Goal: Task Accomplishment & Management: Manage account settings

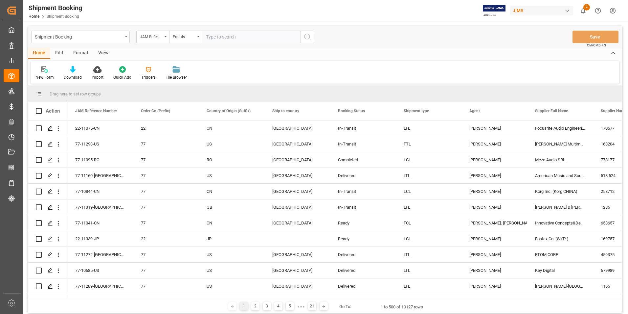
click at [224, 37] on input "text" at bounding box center [251, 37] width 99 height 12
paste input "22-11238-TW"
type input "22-11238-TW"
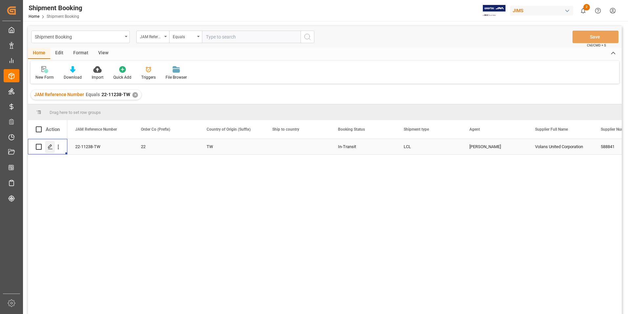
click at [51, 145] on polygon "Press SPACE to select this row." at bounding box center [49, 146] width 3 height 3
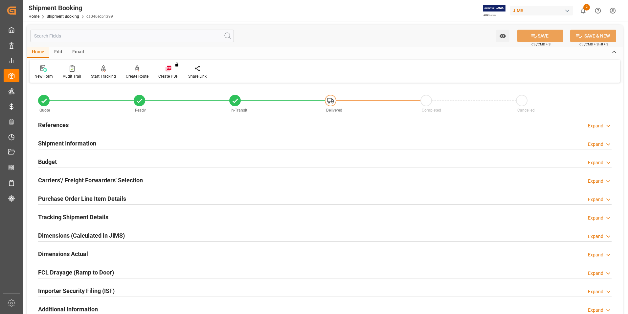
click at [54, 124] on h2 "References" at bounding box center [53, 124] width 31 height 9
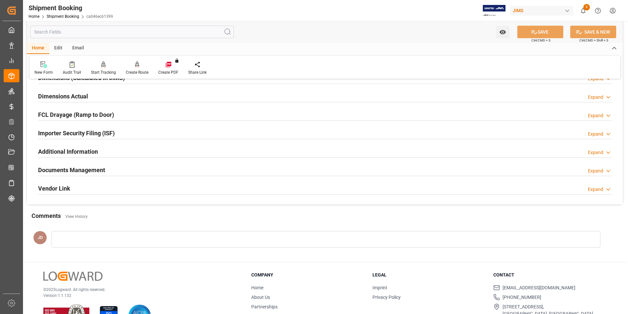
scroll to position [311, 0]
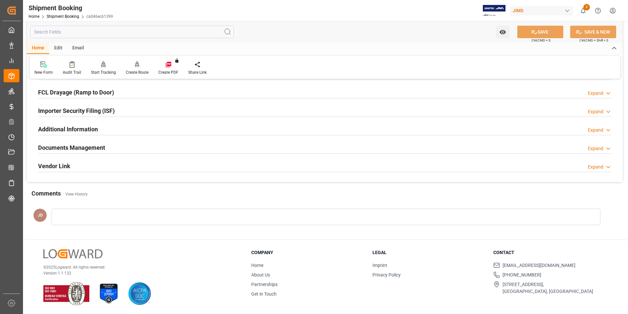
click at [82, 146] on h2 "Documents Management" at bounding box center [71, 147] width 67 height 9
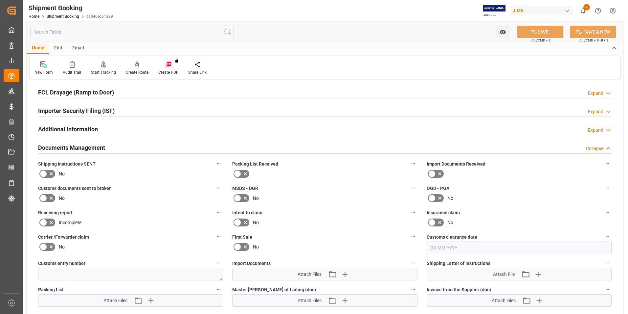
click at [439, 171] on icon at bounding box center [440, 174] width 8 height 8
click at [0, 0] on input "checkbox" at bounding box center [0, 0] width 0 height 0
click at [242, 172] on icon at bounding box center [246, 174] width 8 height 8
click at [0, 0] on input "checkbox" at bounding box center [0, 0] width 0 height 0
click at [45, 196] on icon at bounding box center [43, 198] width 8 height 8
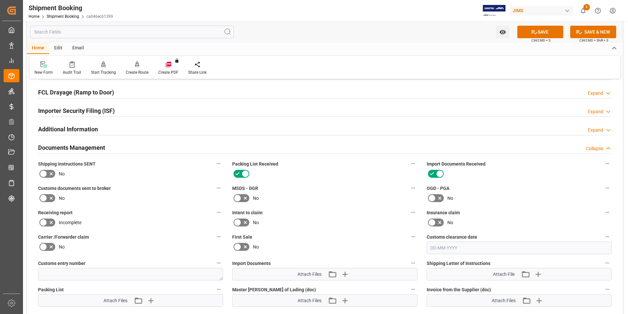
click at [0, 0] on input "checkbox" at bounding box center [0, 0] width 0 height 0
click at [301, 272] on span "Attach Files" at bounding box center [310, 274] width 24 height 7
click at [347, 272] on icon "button" at bounding box center [345, 274] width 11 height 11
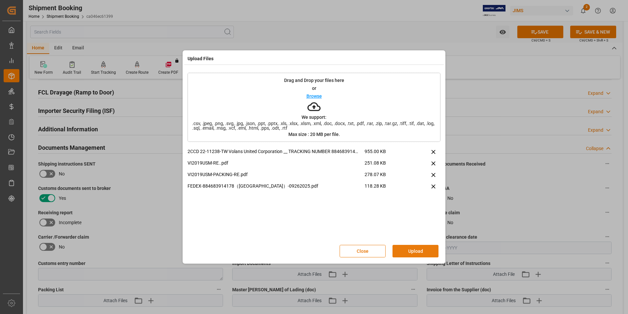
click at [411, 248] on button "Upload" at bounding box center [416, 251] width 46 height 12
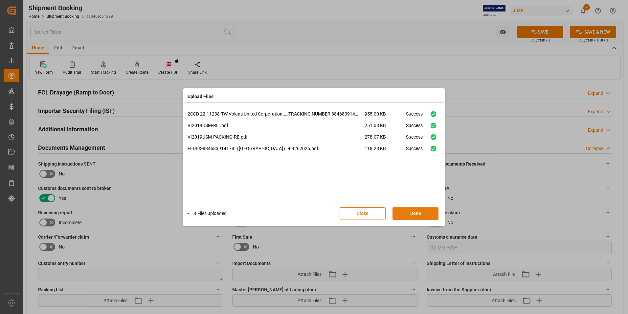
click at [416, 213] on button "Done" at bounding box center [416, 213] width 46 height 12
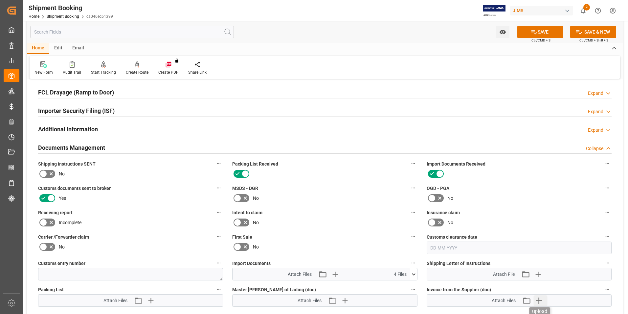
click at [538, 300] on icon "button" at bounding box center [539, 300] width 6 height 6
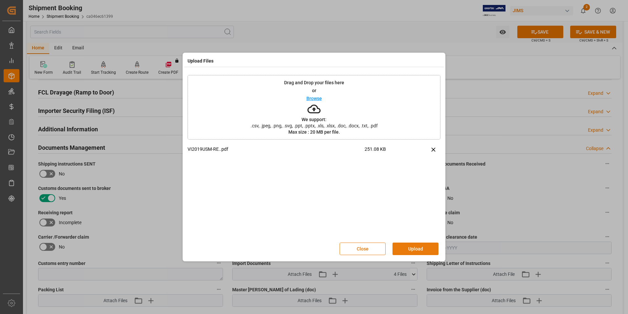
click at [414, 246] on button "Upload" at bounding box center [416, 248] width 46 height 12
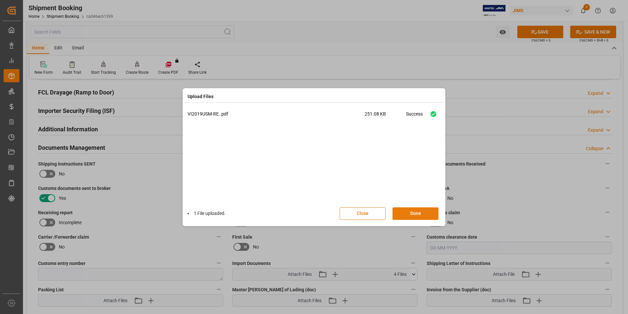
click at [412, 212] on button "Done" at bounding box center [416, 213] width 46 height 12
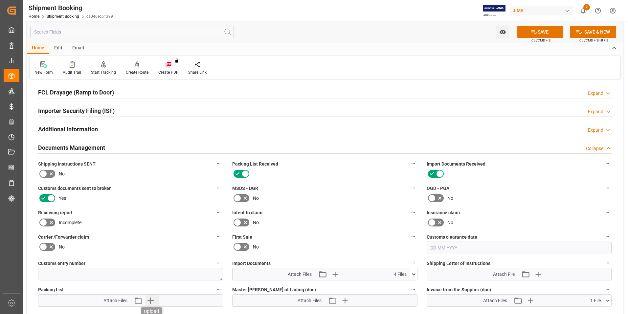
click at [154, 299] on icon "button" at bounding box center [150, 300] width 11 height 11
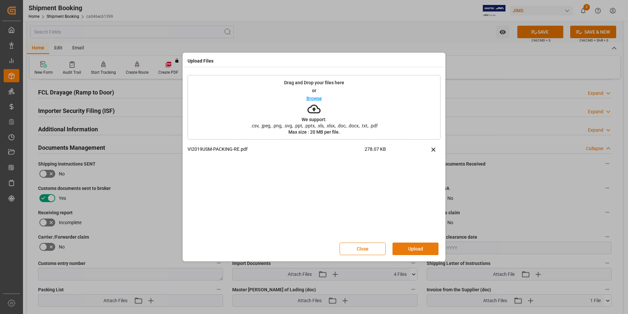
click at [422, 245] on button "Upload" at bounding box center [416, 248] width 46 height 12
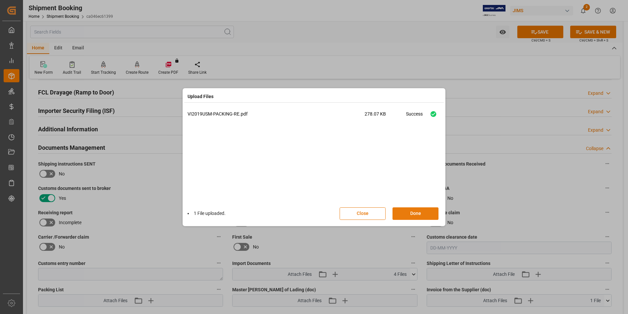
click at [411, 216] on button "Done" at bounding box center [416, 213] width 46 height 12
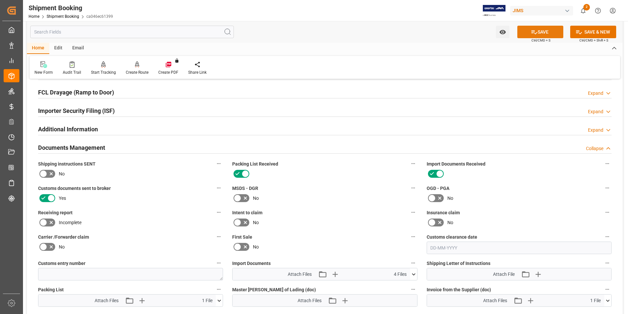
click at [544, 30] on button "SAVE" at bounding box center [541, 32] width 46 height 12
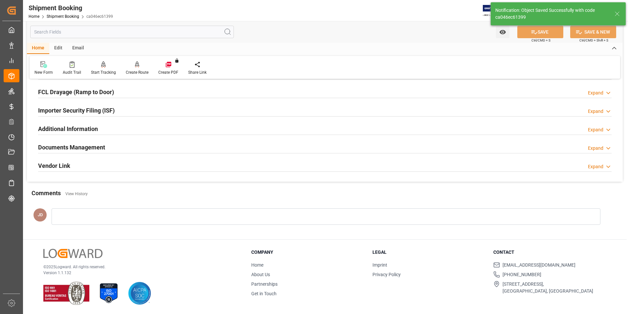
scroll to position [180, 0]
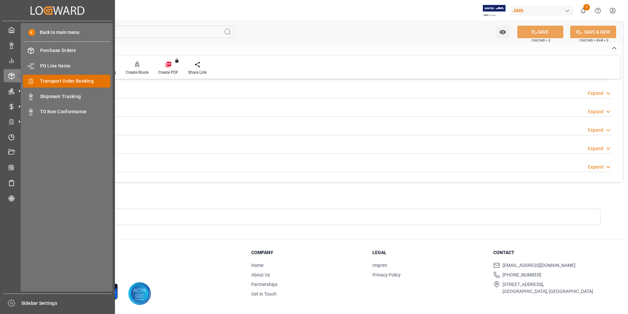
click at [78, 79] on span "Transport Order Booking" at bounding box center [75, 81] width 71 height 7
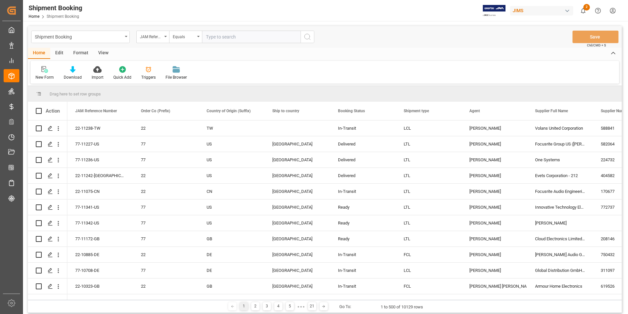
click at [243, 38] on input "text" at bounding box center [251, 37] width 99 height 12
paste input "22-11222-CN"
type input "22-11222-CN"
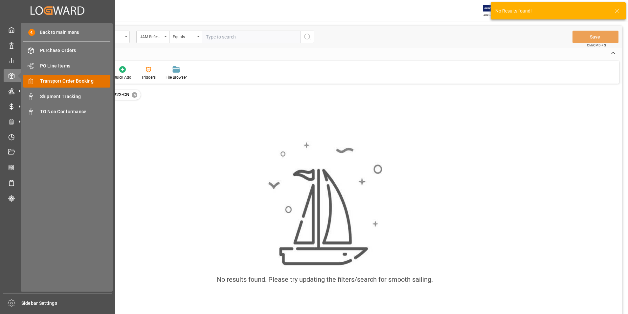
click at [83, 80] on span "Transport Order Booking" at bounding box center [75, 81] width 71 height 7
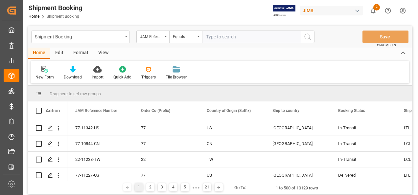
click at [222, 37] on input "text" at bounding box center [251, 37] width 99 height 12
paste input "22-11222-CN"
type input "22-11222-CN"
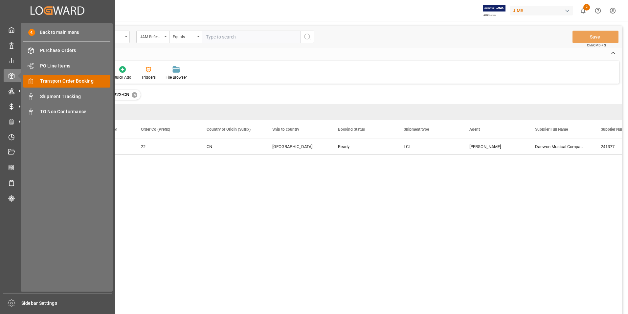
click at [88, 80] on span "Transport Order Booking" at bounding box center [75, 81] width 71 height 7
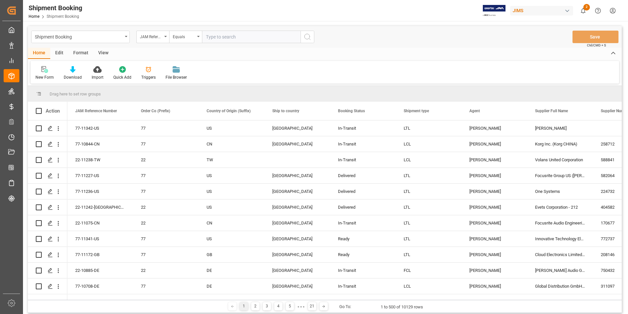
click at [239, 38] on input "text" at bounding box center [251, 37] width 99 height 12
paste input "22-11075-CN"
type input "22-11075-CN"
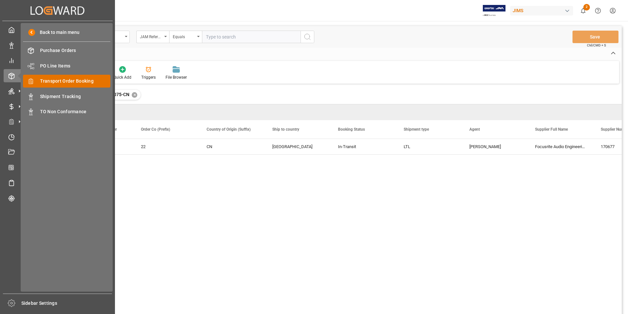
click at [72, 82] on span "Transport Order Booking" at bounding box center [75, 81] width 71 height 7
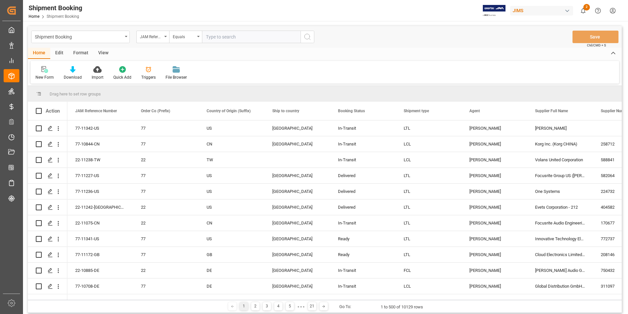
click at [250, 39] on input "text" at bounding box center [251, 37] width 99 height 12
paste input "22-11075-CN"
type input "22-11075-CN"
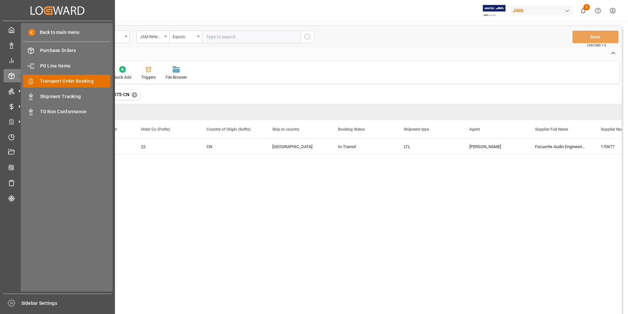
click at [80, 78] on span "Transport Order Booking" at bounding box center [75, 81] width 71 height 7
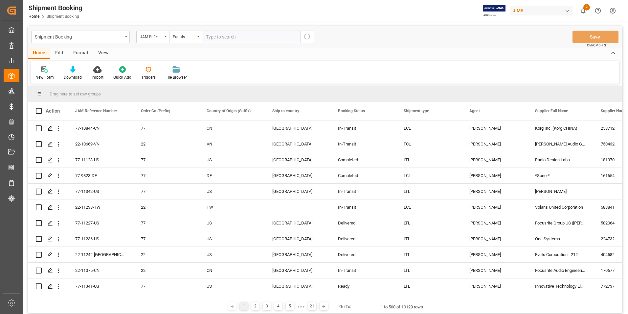
click at [223, 40] on input "text" at bounding box center [251, 37] width 99 height 12
paste input "22-11339-JP"
type input "22-11339-JP"
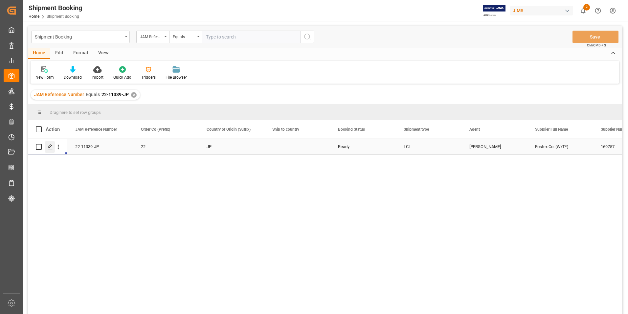
click at [50, 145] on icon "Press SPACE to select this row." at bounding box center [50, 146] width 5 height 5
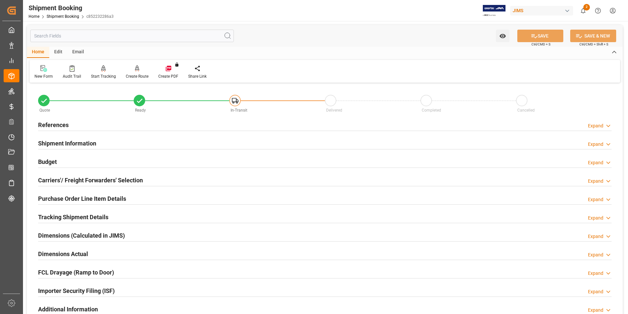
click at [61, 142] on h2 "Shipment Information" at bounding box center [67, 143] width 58 height 9
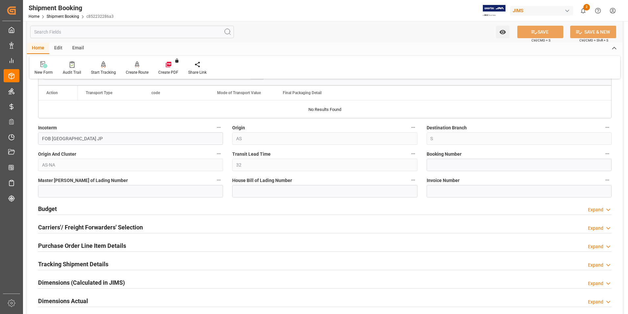
scroll to position [230, 0]
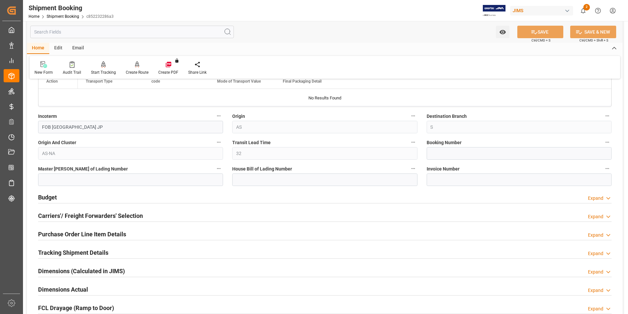
click at [48, 195] on h2 "Budget" at bounding box center [47, 197] width 19 height 9
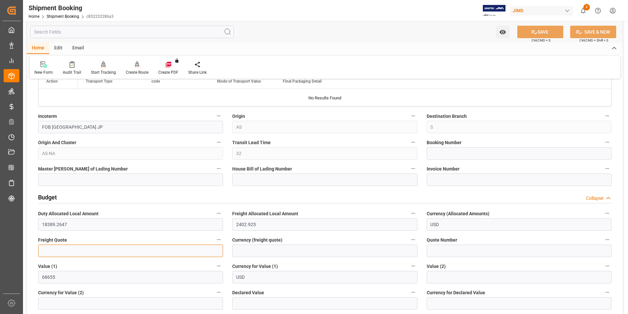
click at [51, 250] on input "text" at bounding box center [130, 250] width 185 height 12
type input "1500"
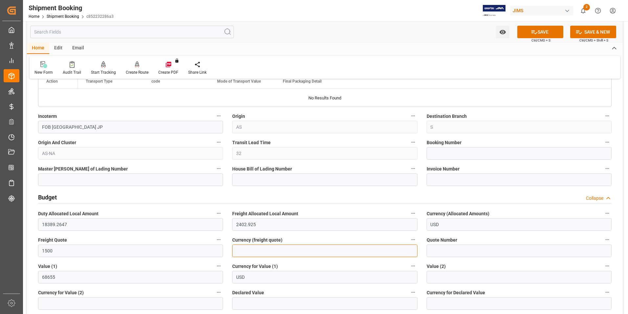
click at [249, 249] on input at bounding box center [324, 250] width 185 height 12
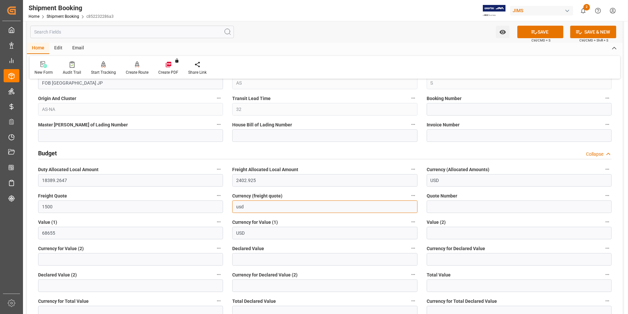
scroll to position [329, 0]
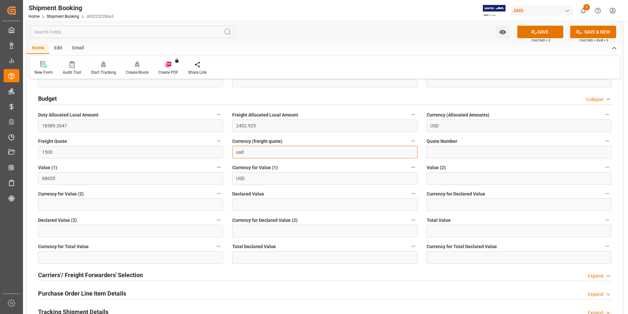
type input "usd"
click at [28, 199] on div "Quote Ready In-Transit Delivered Completed Cancelled References Expand JAM Refe…" at bounding box center [325, 106] width 596 height 700
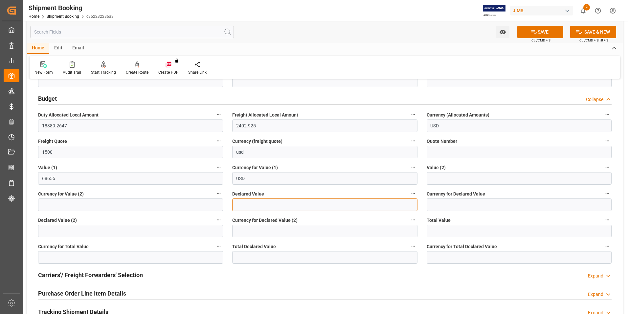
click at [263, 205] on input "text" at bounding box center [324, 204] width 185 height 12
click at [252, 206] on input "text" at bounding box center [324, 204] width 185 height 12
type input "68655"
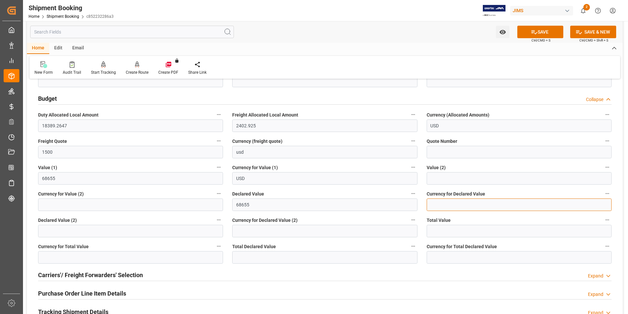
click at [439, 202] on input at bounding box center [519, 204] width 185 height 12
type input "usd"
click at [555, 31] on button "SAVE" at bounding box center [541, 32] width 46 height 12
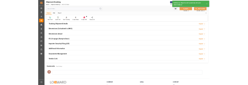
scroll to position [135, 0]
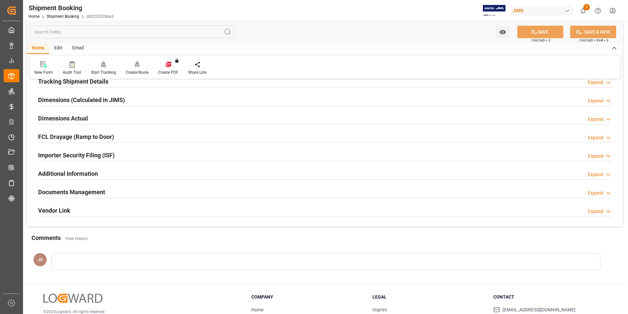
click at [85, 190] on h2 "Documents Management" at bounding box center [71, 191] width 67 height 9
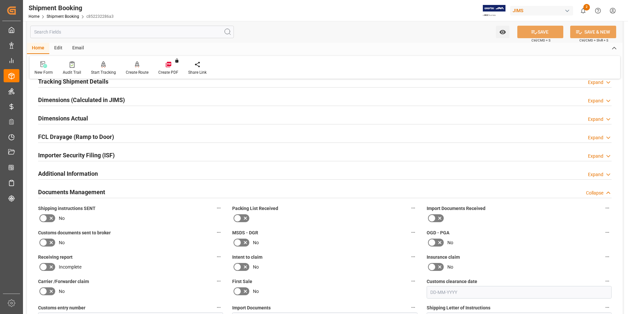
click at [244, 217] on icon at bounding box center [245, 218] width 3 height 3
click at [0, 0] on input "checkbox" at bounding box center [0, 0] width 0 height 0
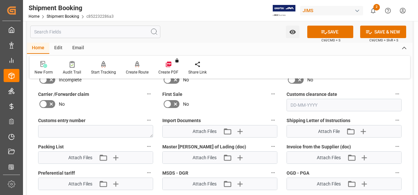
scroll to position [333, 0]
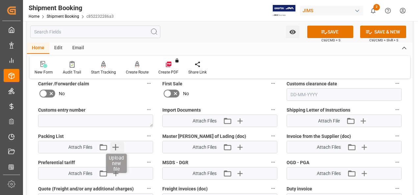
click at [115, 145] on icon "button" at bounding box center [115, 147] width 11 height 11
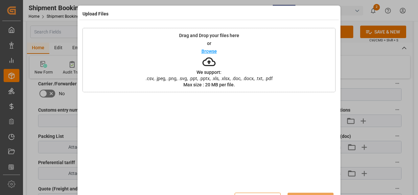
click at [147, 59] on div "Drag and Drop your files here or Browse We support: .csv, .jpeg, .png, .svg, .p…" at bounding box center [209, 60] width 253 height 64
drag, startPoint x: 271, startPoint y: 54, endPoint x: 356, endPoint y: 46, distance: 85.8
click at [356, 46] on div "Upload Files Drag and Drop your files here or Browse We support: .csv, .jpeg, .…" at bounding box center [209, 97] width 418 height 195
click at [350, 42] on div "Upload Files Drag and Drop your files here or Browse We support: .csv, .jpeg, .…" at bounding box center [209, 97] width 418 height 195
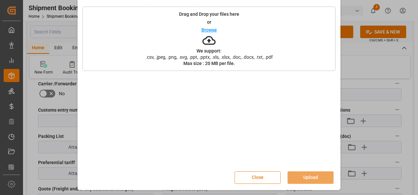
click at [263, 174] on button "Close" at bounding box center [258, 178] width 46 height 12
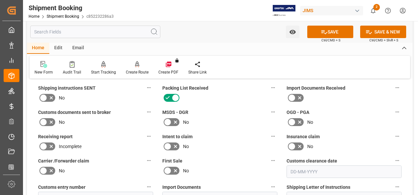
scroll to position [201, 0]
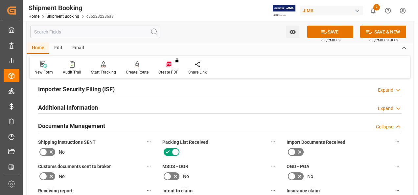
click at [165, 149] on icon at bounding box center [168, 152] width 8 height 8
click at [0, 0] on input "checkbox" at bounding box center [0, 0] width 0 height 0
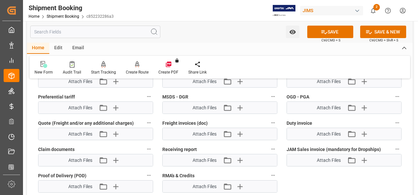
scroll to position [431, 0]
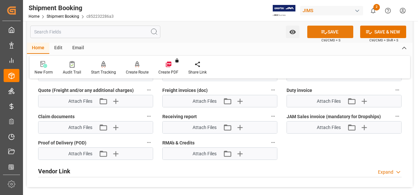
click at [331, 32] on button "SAVE" at bounding box center [330, 32] width 46 height 12
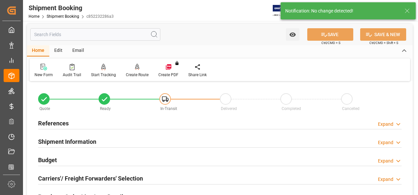
scroll to position [0, 0]
